Goal: Information Seeking & Learning: Learn about a topic

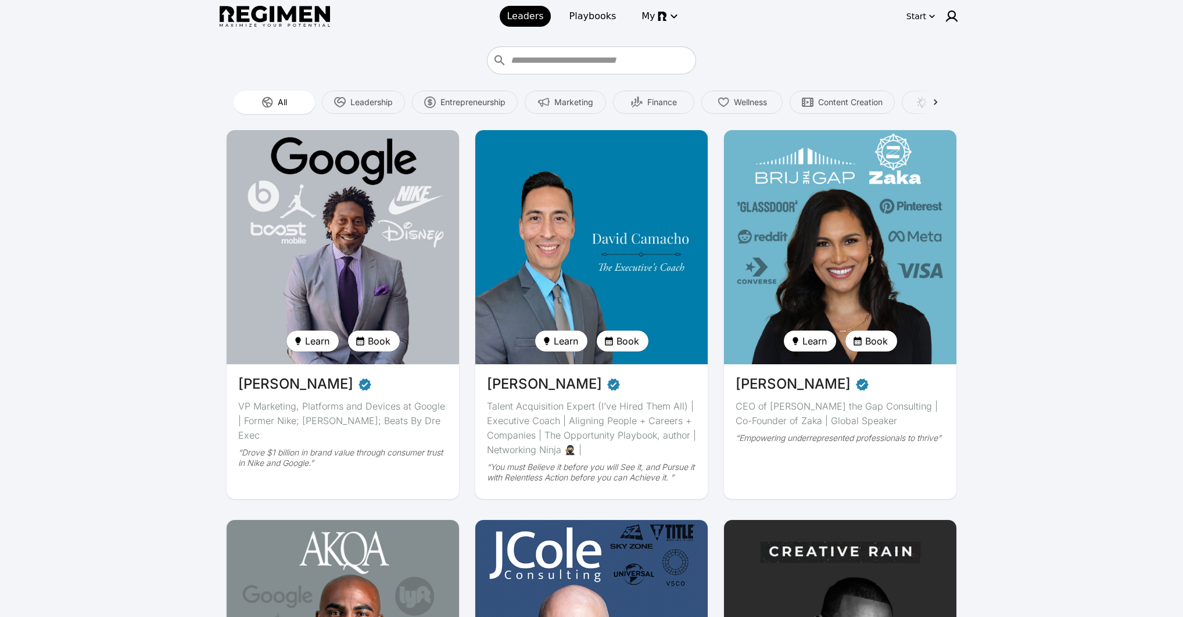
click at [938, 237] on img at bounding box center [840, 247] width 239 height 241
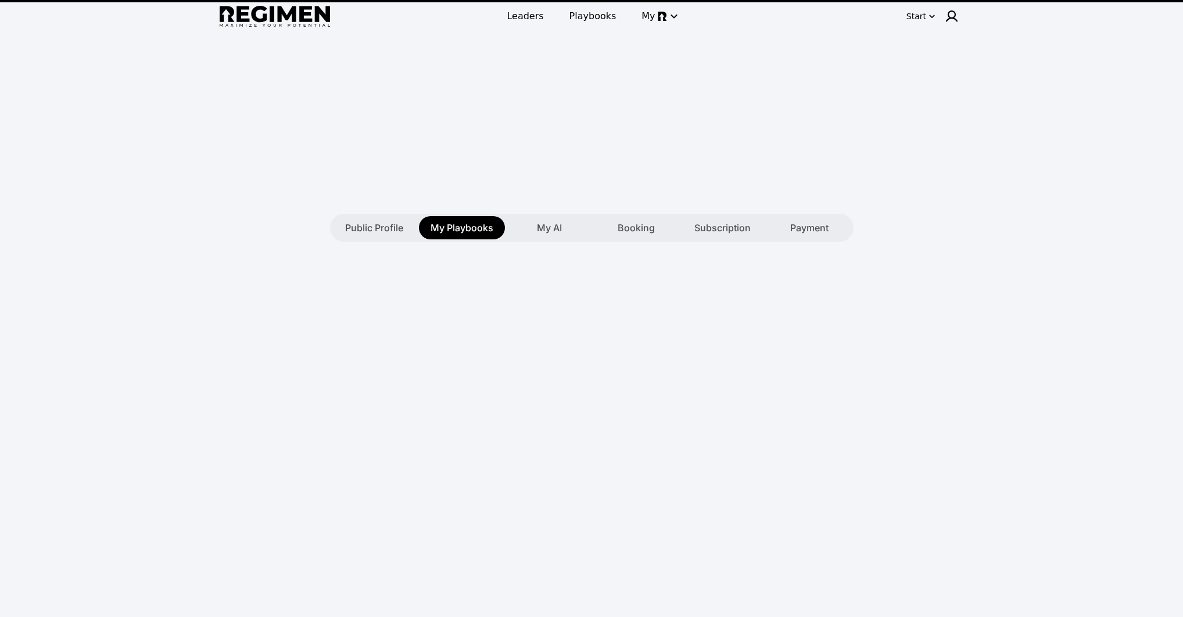
type textarea "**********"
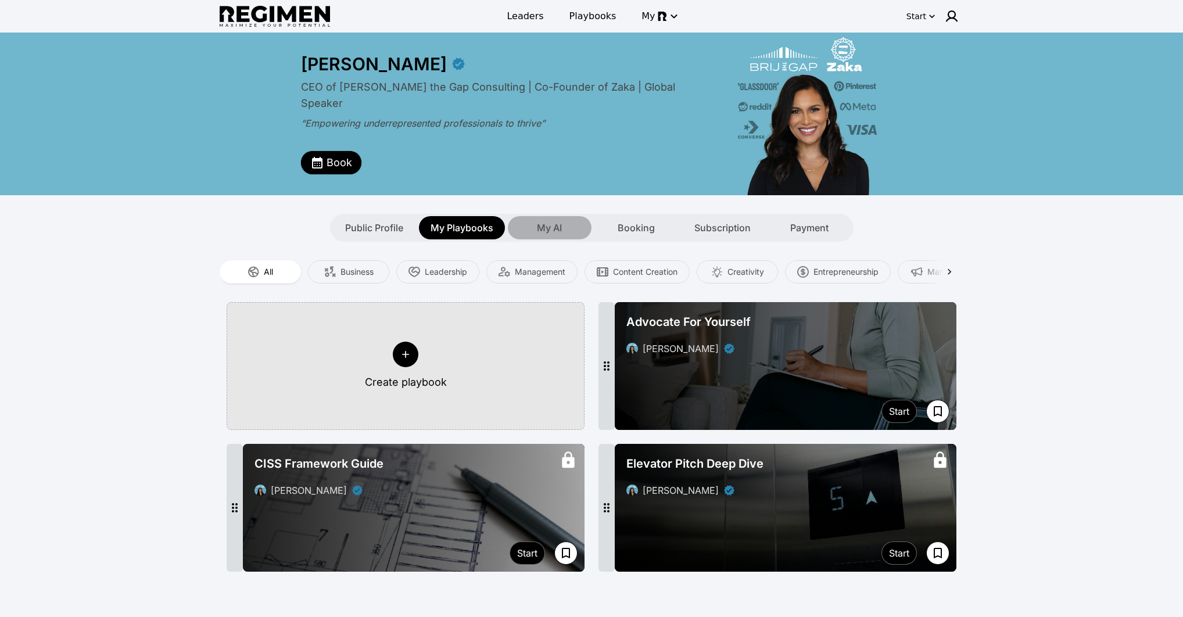
click at [532, 228] on div "My AI" at bounding box center [550, 227] width 84 height 23
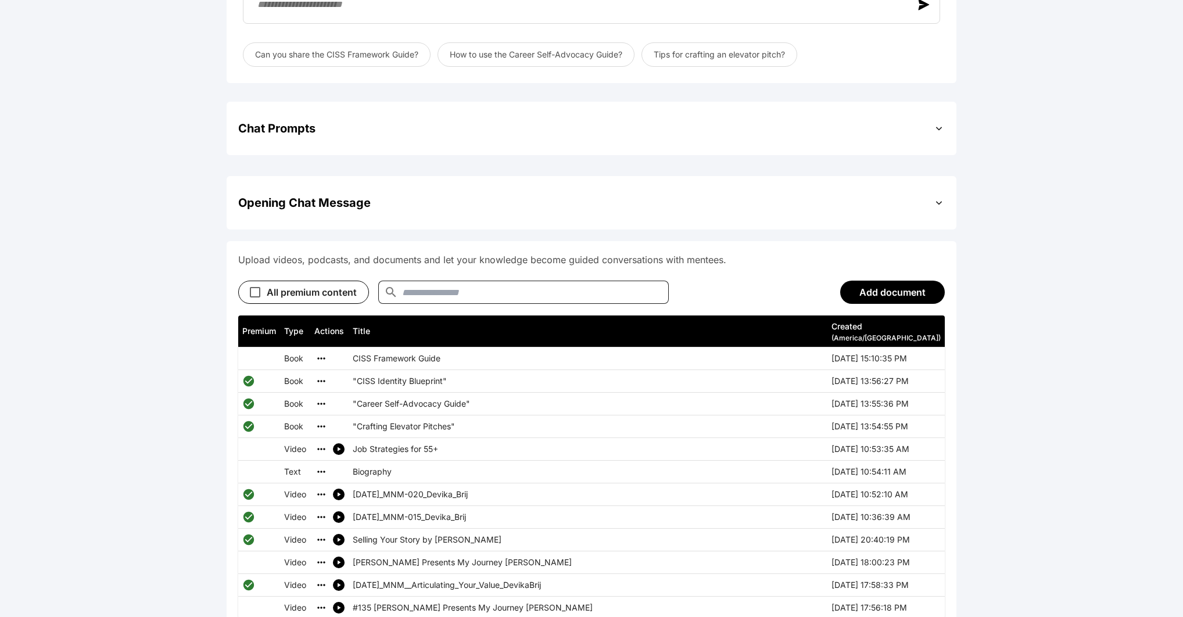
scroll to position [482, 0]
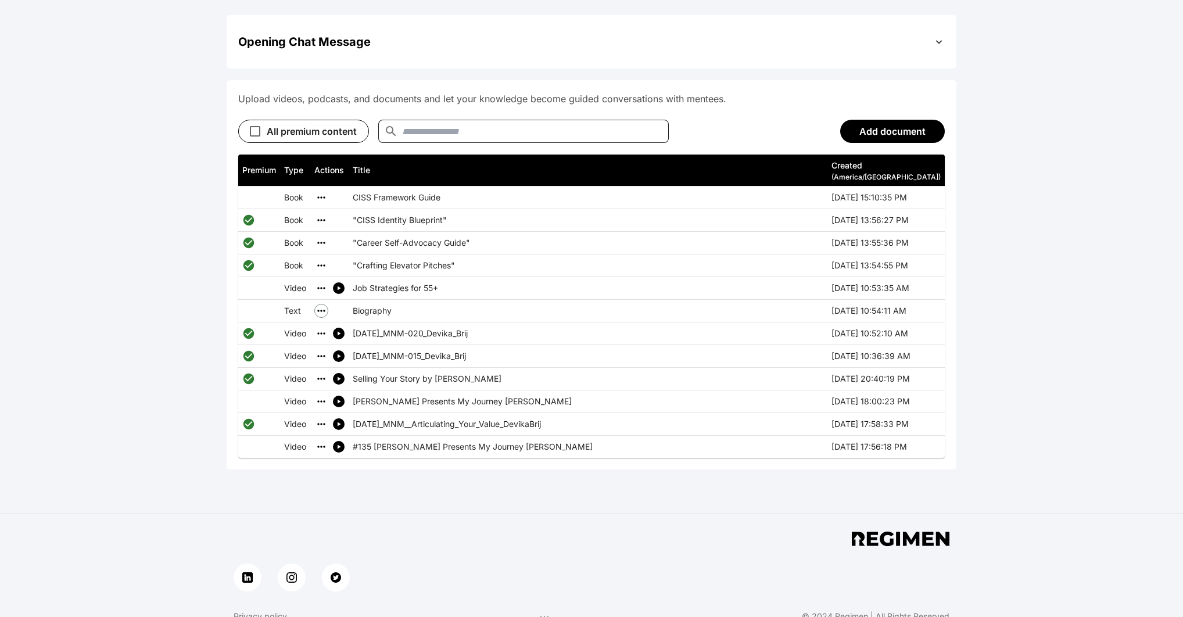
click at [327, 306] on icon "simple table" at bounding box center [322, 311] width 12 height 12
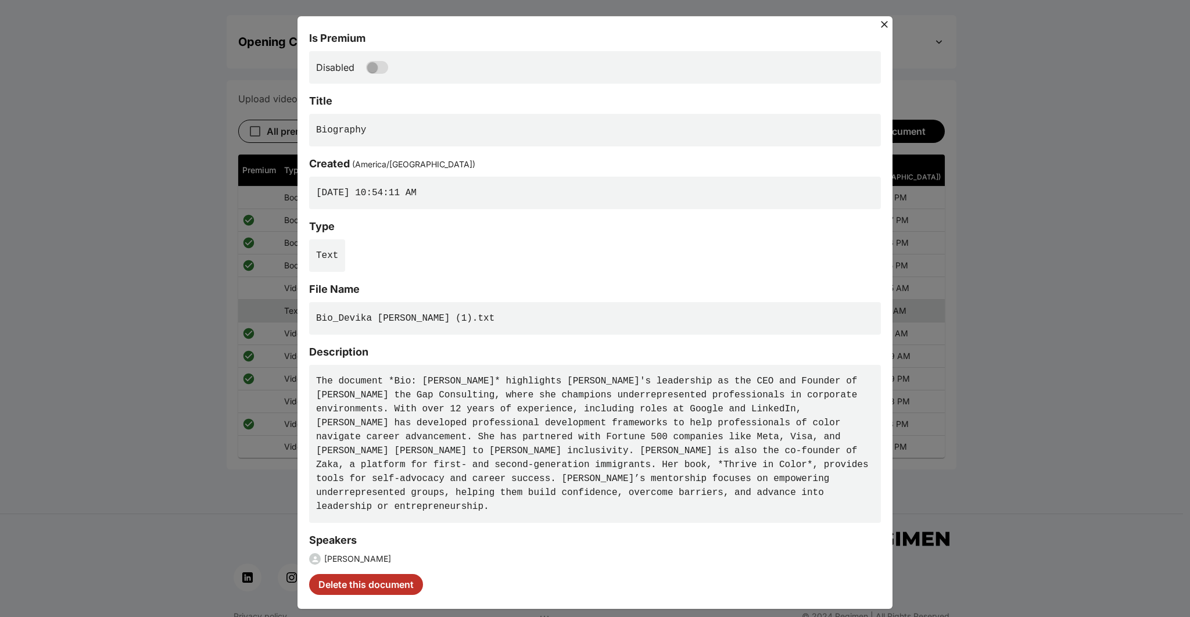
click at [132, 263] on div "Is Premium Disabled Title Biography Created ( [GEOGRAPHIC_DATA]/[GEOGRAPHIC_DAT…" at bounding box center [595, 308] width 1190 height 617
click at [884, 26] on icon at bounding box center [885, 25] width 12 height 12
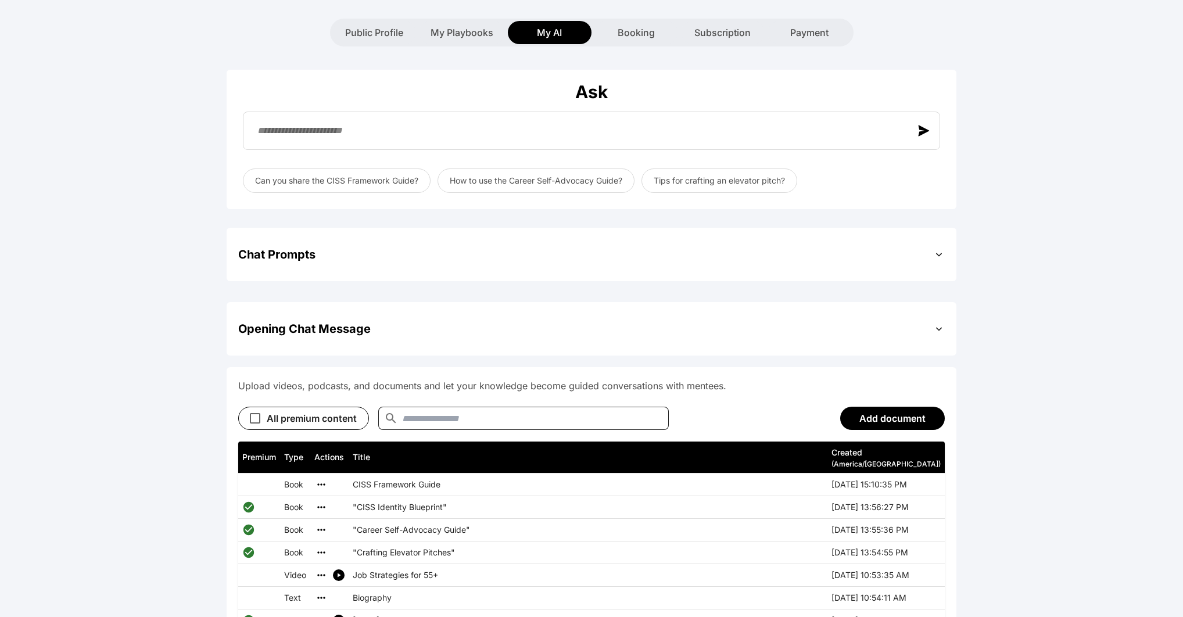
scroll to position [0, 0]
